Goal: Task Accomplishment & Management: Use online tool/utility

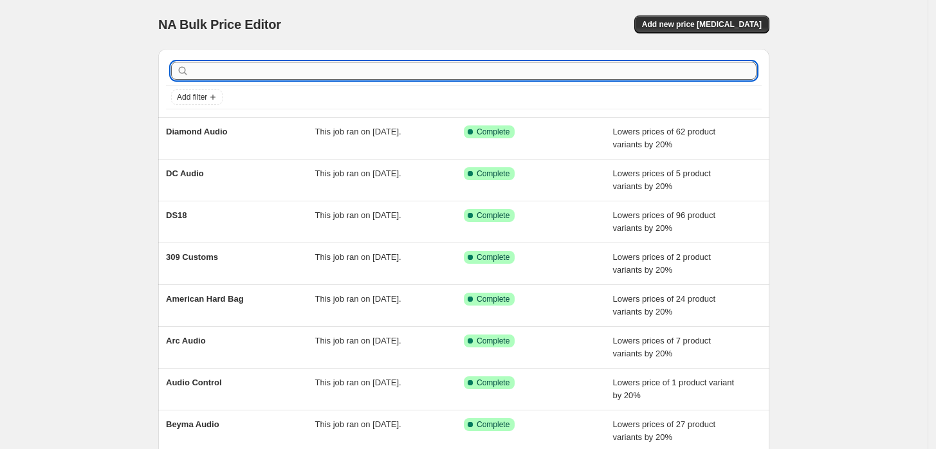
click at [208, 68] on input "text" at bounding box center [474, 71] width 565 height 18
type input "db"
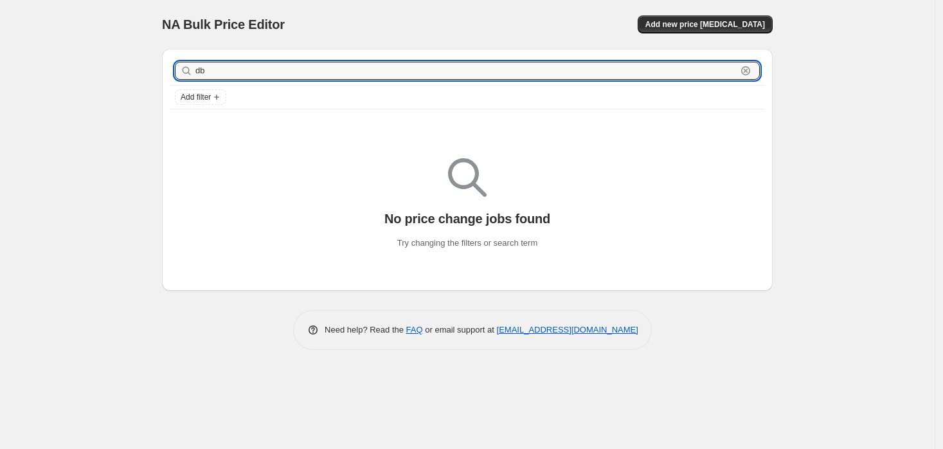
drag, startPoint x: 208, startPoint y: 72, endPoint x: 139, endPoint y: 71, distance: 69.5
click at [139, 71] on div "NA Bulk Price Editor. This page is ready NA Bulk Price Editor Add new price cha…" at bounding box center [467, 224] width 935 height 449
type input "dri"
click at [221, 76] on input "dri" at bounding box center [466, 71] width 541 height 18
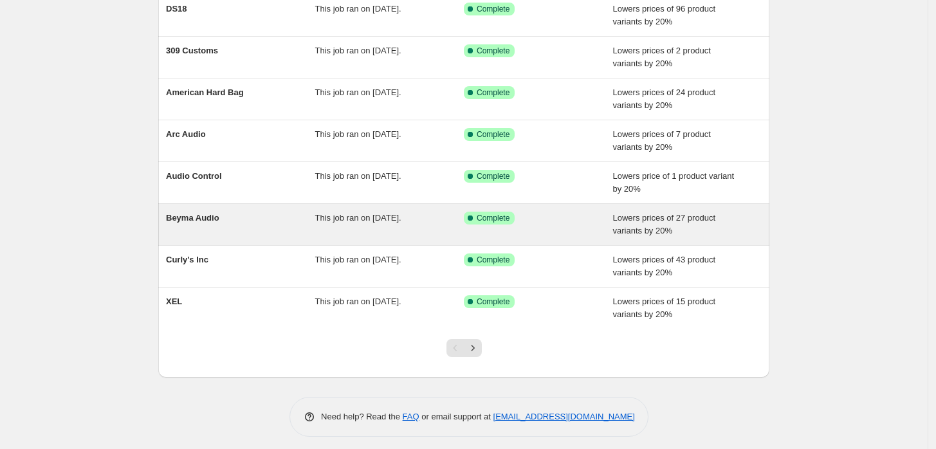
scroll to position [212, 0]
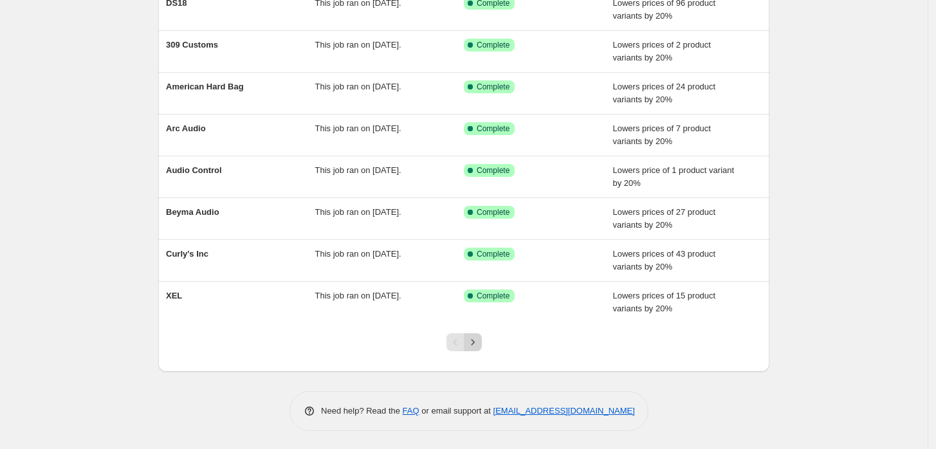
click at [468, 334] on button "Next" at bounding box center [473, 342] width 18 height 18
click at [478, 340] on icon "Next" at bounding box center [472, 342] width 13 height 13
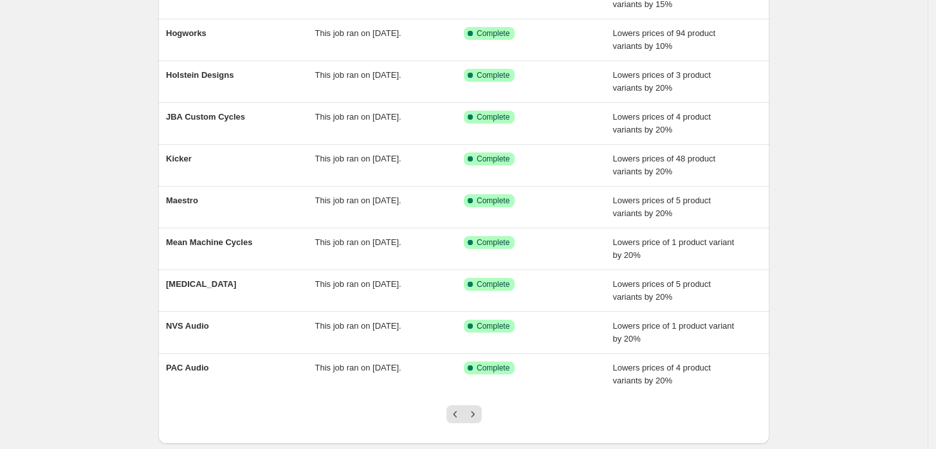
scroll to position [143, 0]
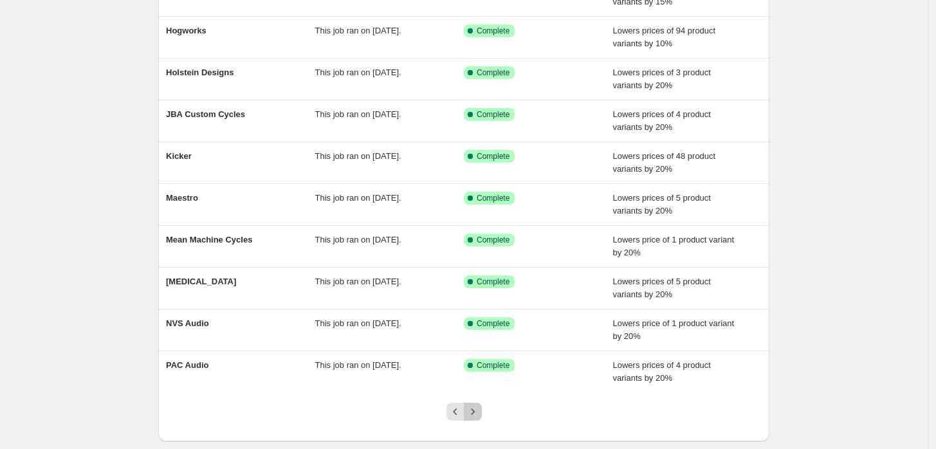
click at [478, 407] on icon "Next" at bounding box center [472, 411] width 13 height 13
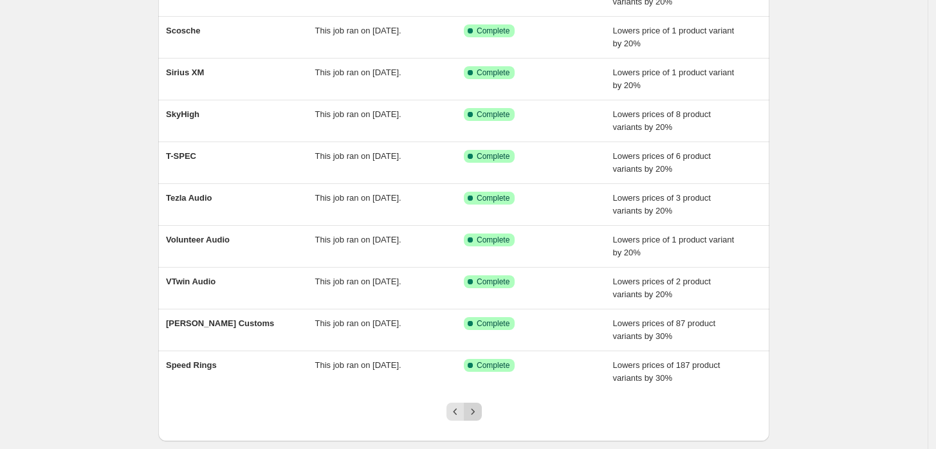
click at [478, 411] on icon "Next" at bounding box center [472, 411] width 13 height 13
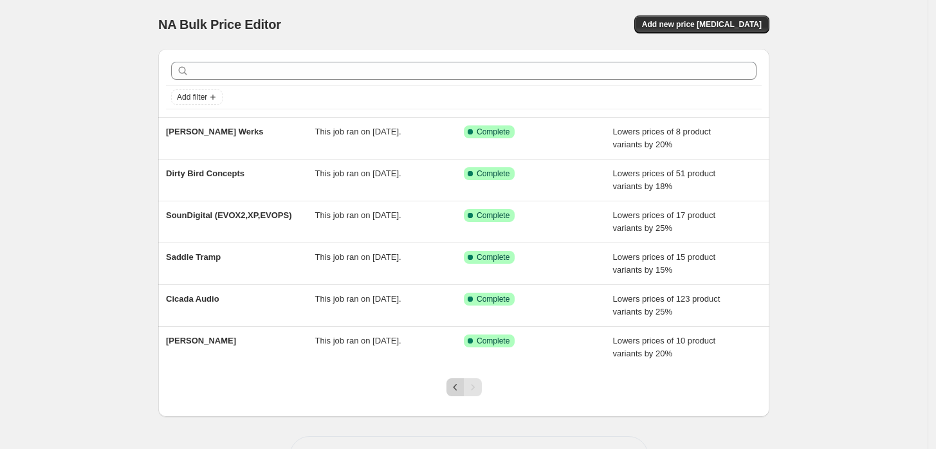
click at [457, 394] on button "Previous" at bounding box center [455, 387] width 18 height 18
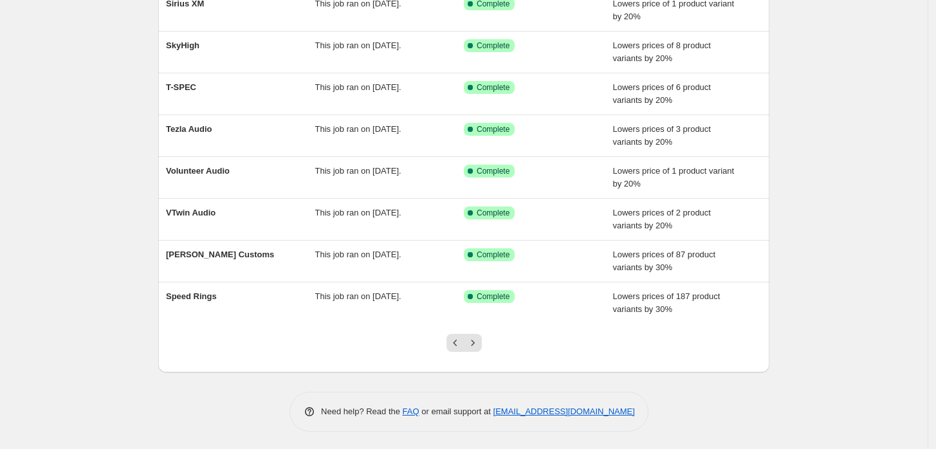
scroll to position [212, 0]
click at [454, 351] on div at bounding box center [464, 347] width 52 height 49
click at [453, 350] on div at bounding box center [464, 347] width 52 height 49
click at [464, 333] on button "Previous" at bounding box center [455, 342] width 18 height 18
click at [457, 337] on icon "Previous" at bounding box center [455, 342] width 13 height 13
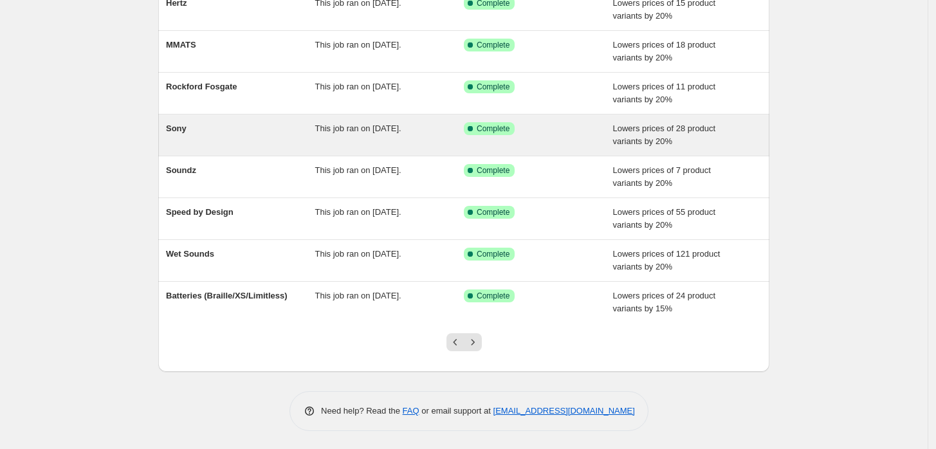
click at [454, 336] on icon "Previous" at bounding box center [455, 342] width 13 height 13
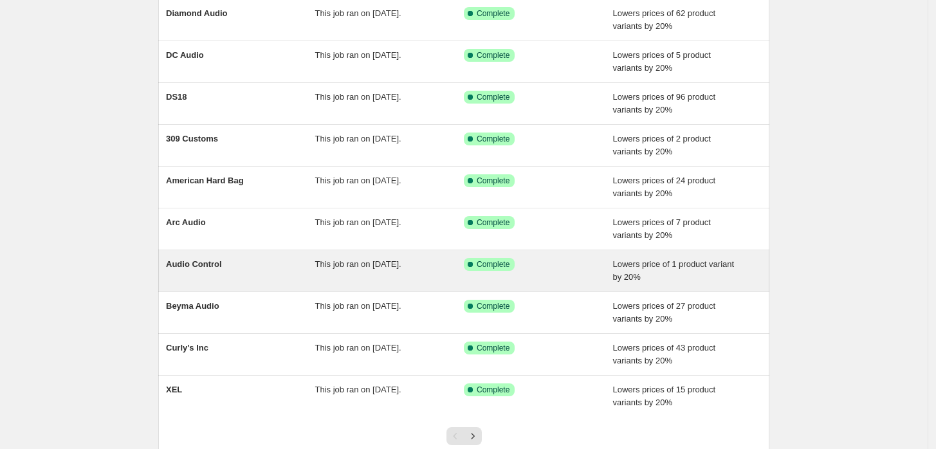
scroll to position [0, 0]
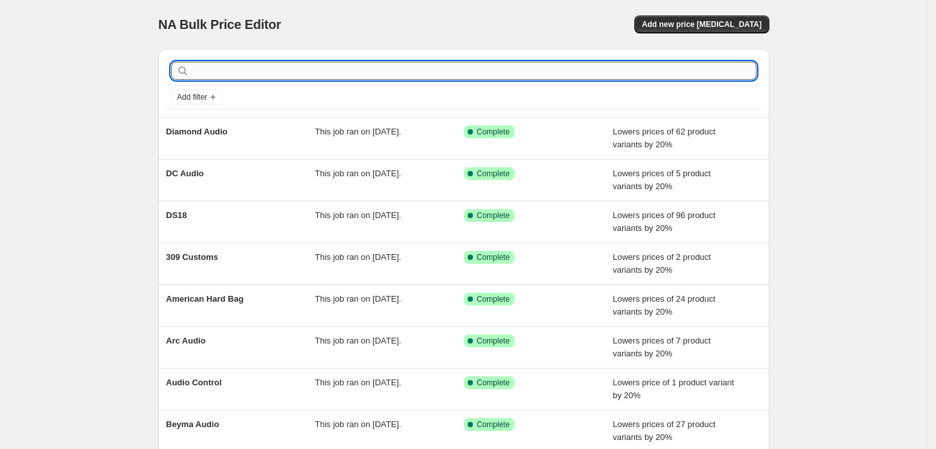
click at [411, 76] on input "text" at bounding box center [474, 71] width 565 height 18
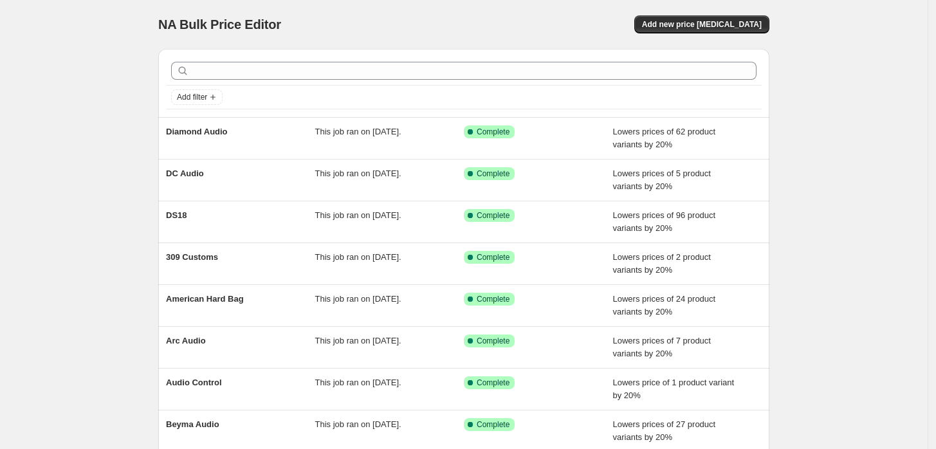
click at [411, 55] on div "Add filter" at bounding box center [463, 83] width 611 height 68
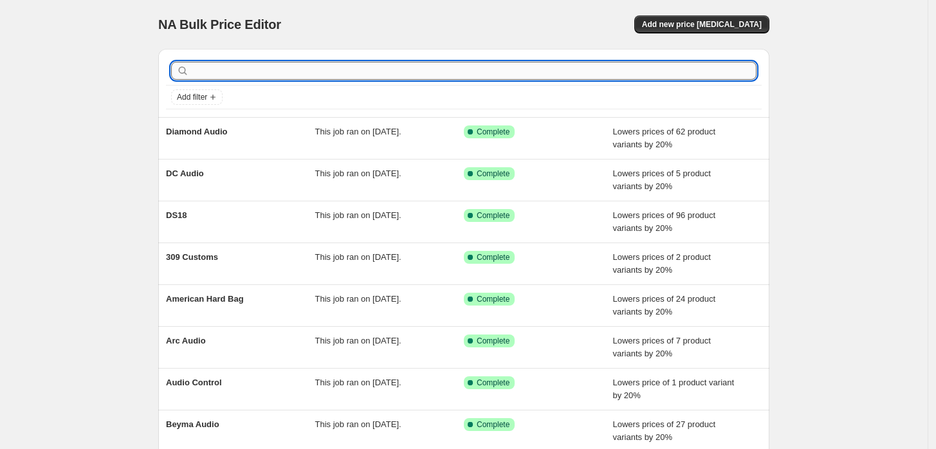
click at [454, 64] on input "text" at bounding box center [474, 71] width 565 height 18
type input "cicada"
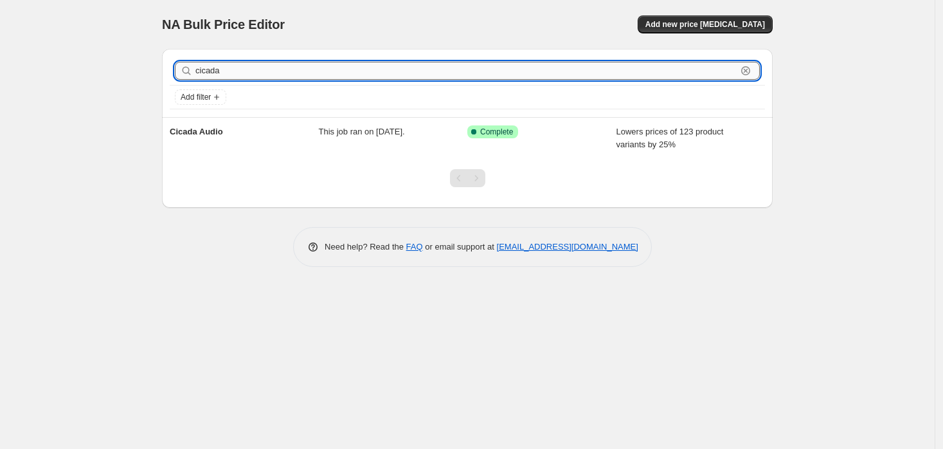
click at [473, 72] on input "cicada" at bounding box center [466, 71] width 541 height 18
type input "sound"
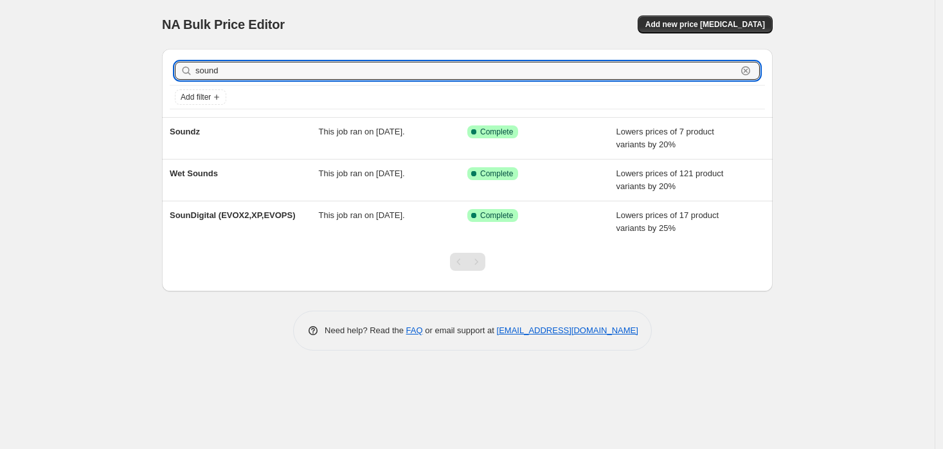
click at [512, 71] on input "sound" at bounding box center [466, 71] width 541 height 18
type input "DB"
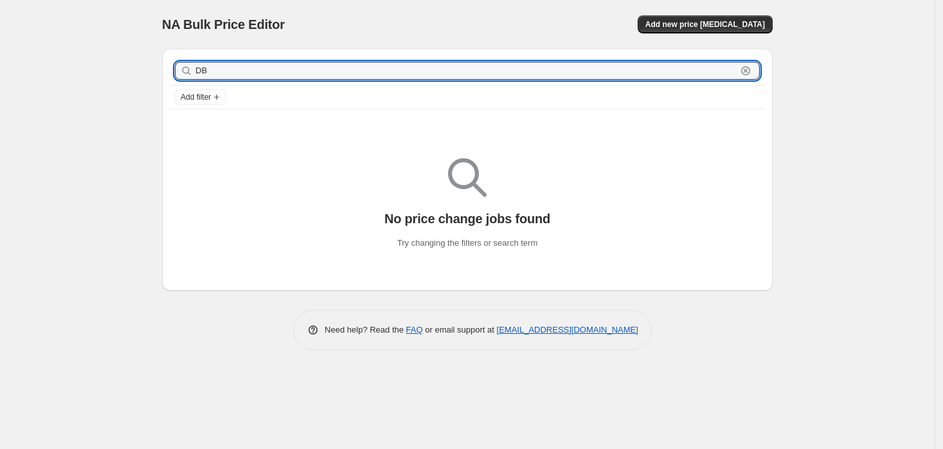
click at [512, 71] on input "DB" at bounding box center [466, 71] width 541 height 18
type input "Dri"
click at [512, 71] on input "Dri" at bounding box center [466, 71] width 541 height 18
type input "D"
